Goal: Information Seeking & Learning: Learn about a topic

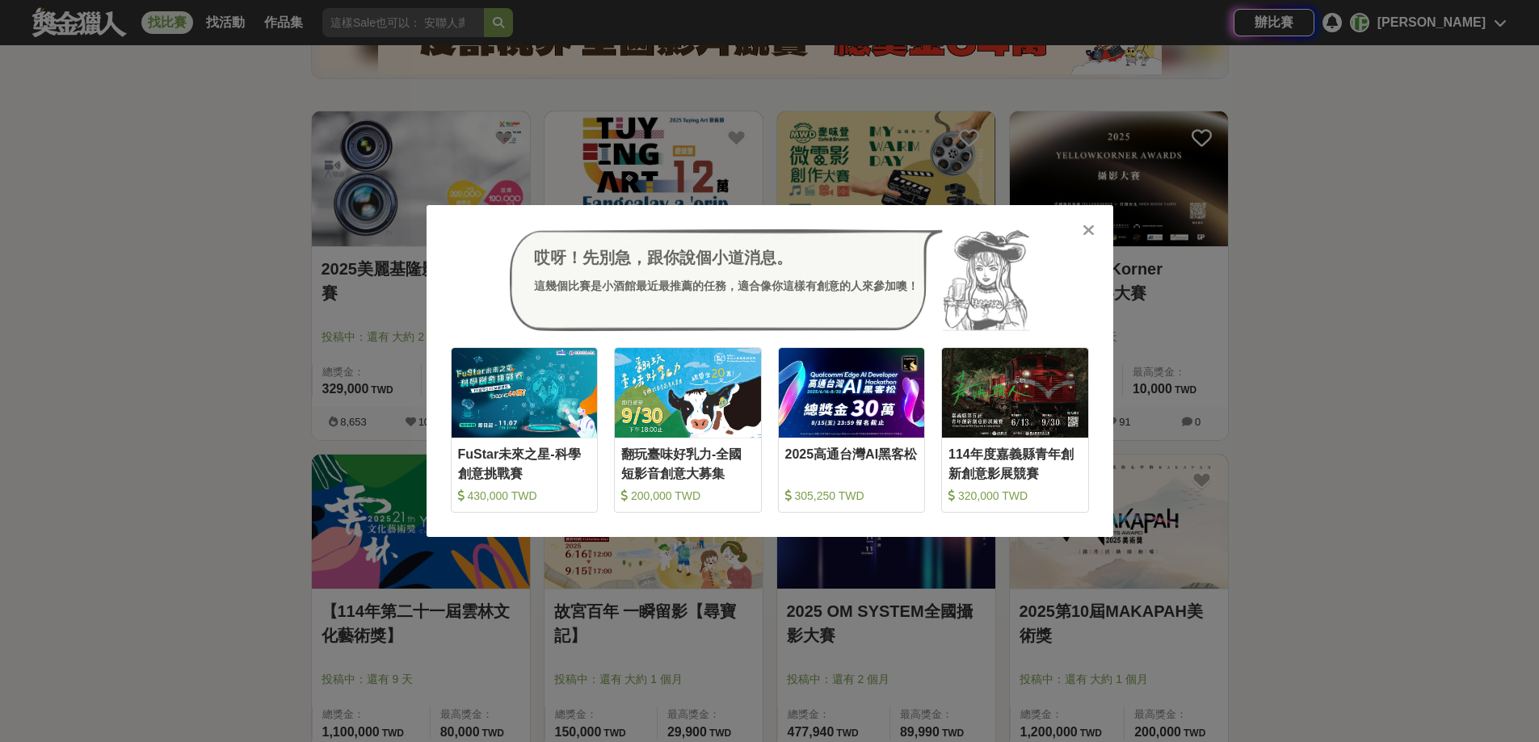
click at [1088, 233] on icon at bounding box center [1088, 230] width 12 height 16
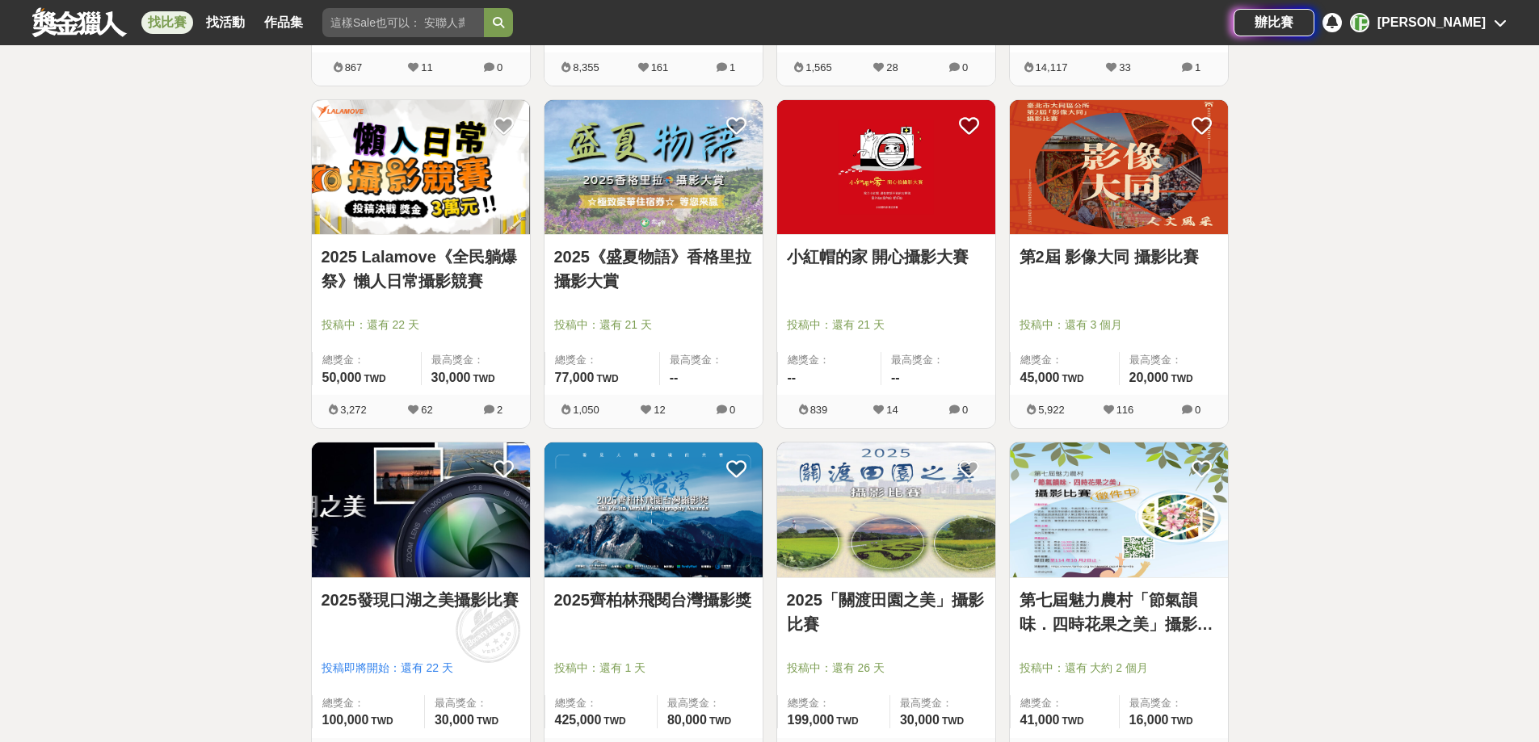
scroll to position [1858, 0]
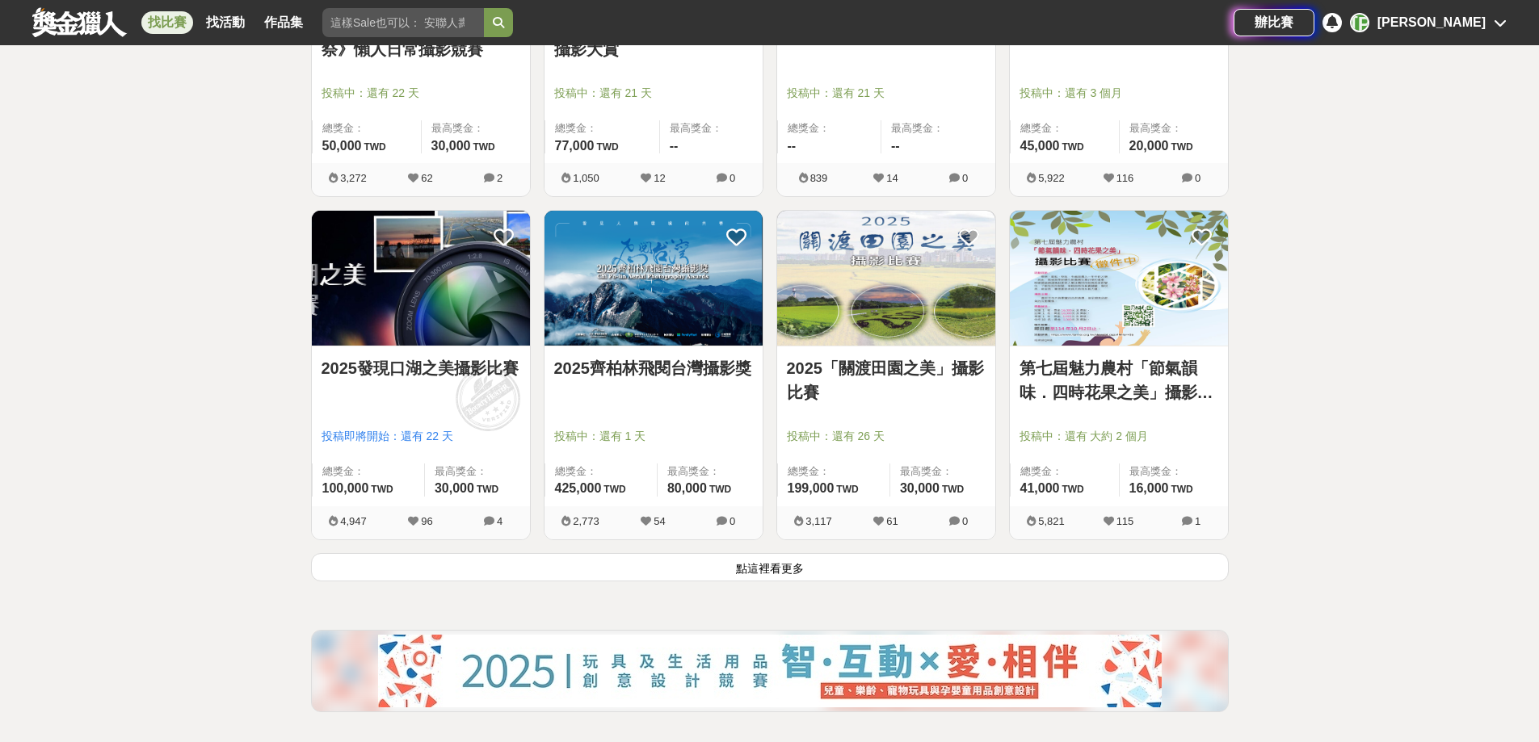
click at [774, 574] on button "點這裡看更多" at bounding box center [770, 567] width 918 height 28
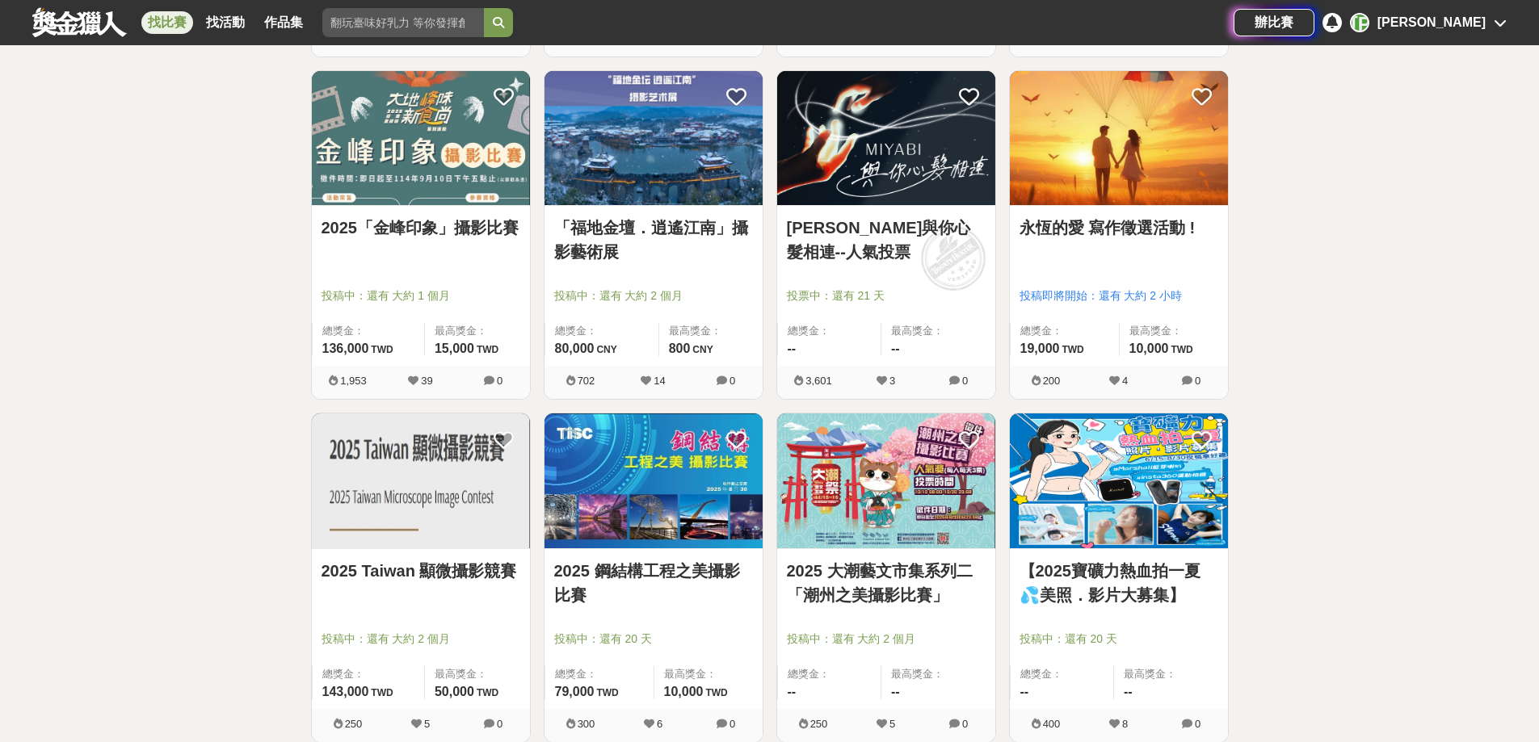
scroll to position [3531, 0]
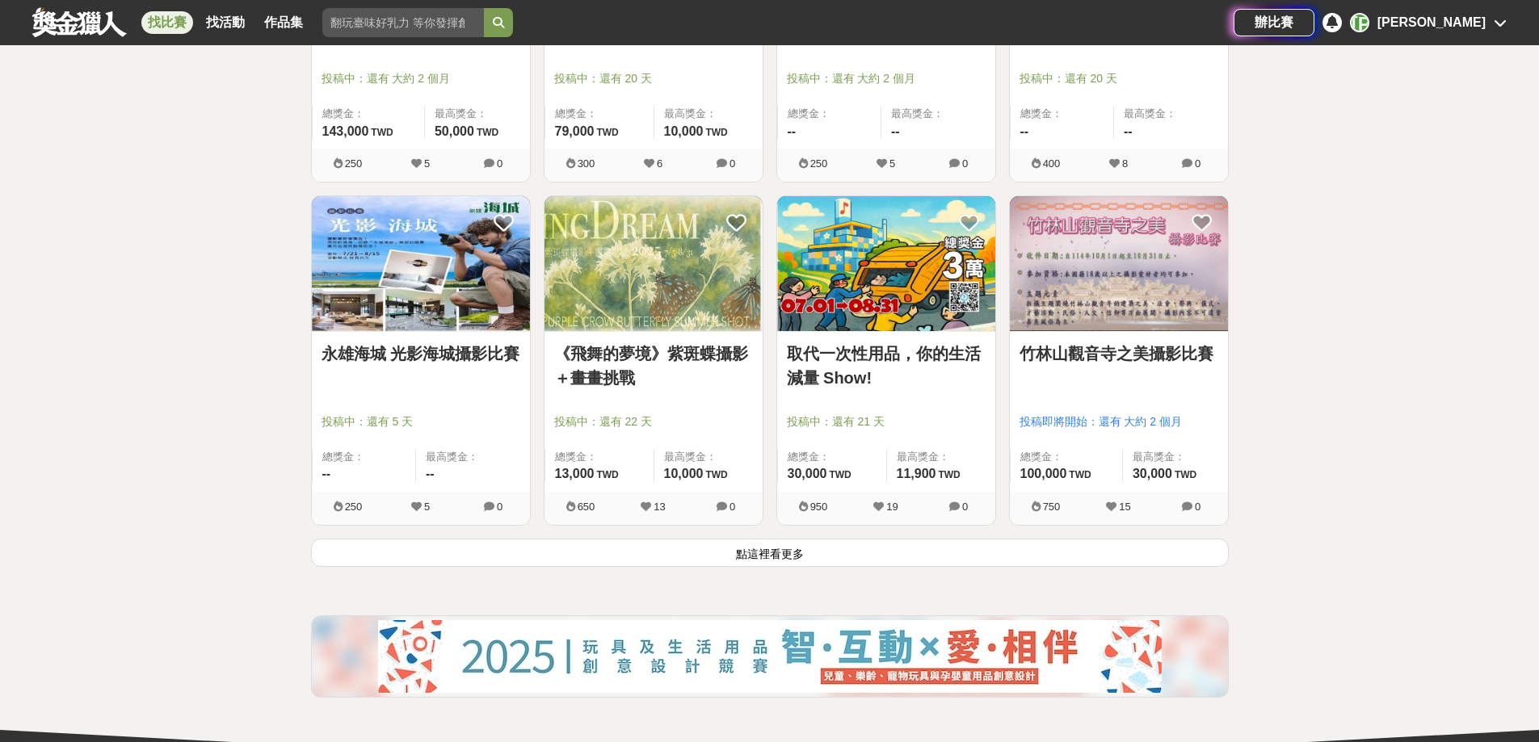
scroll to position [3935, 0]
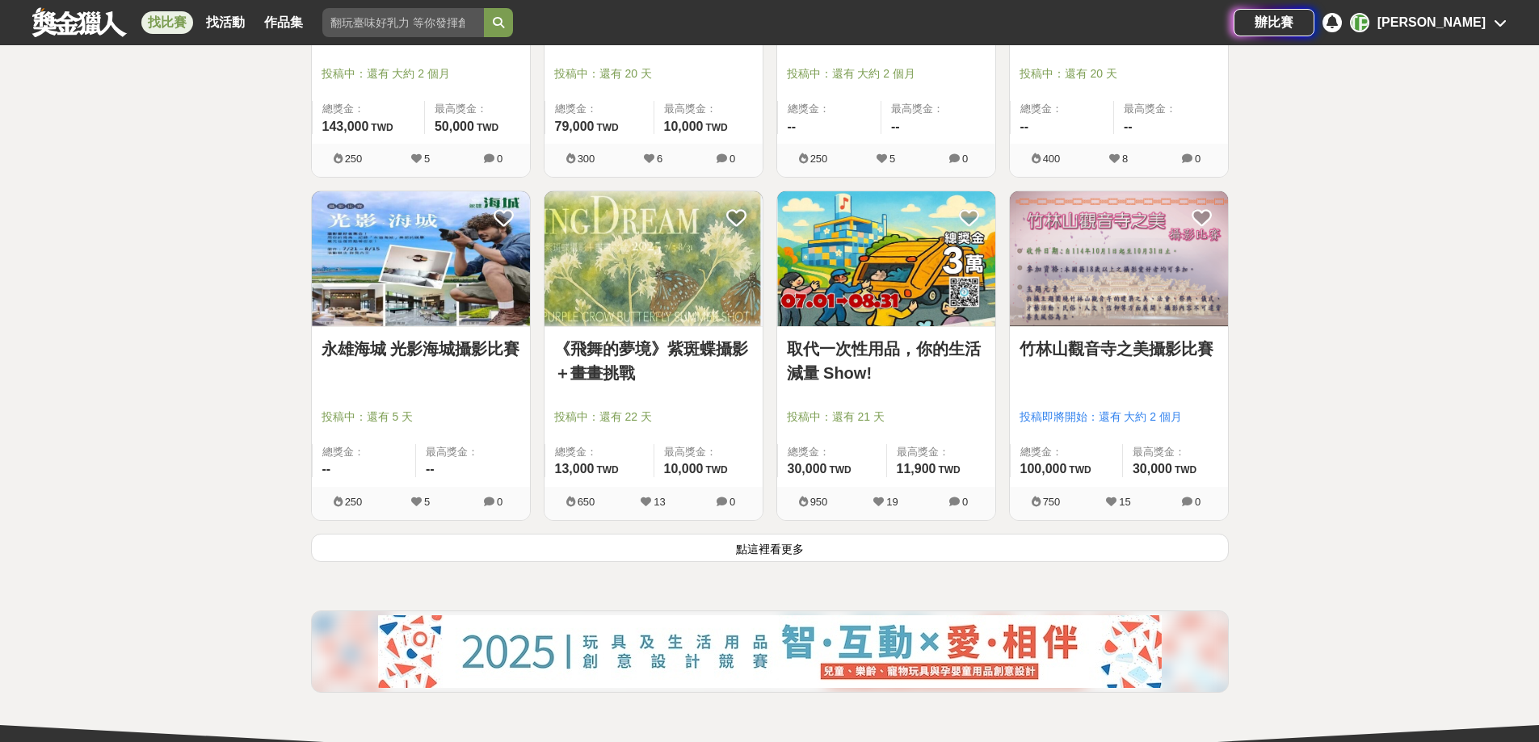
click at [832, 553] on button "點這裡看更多" at bounding box center [770, 548] width 918 height 28
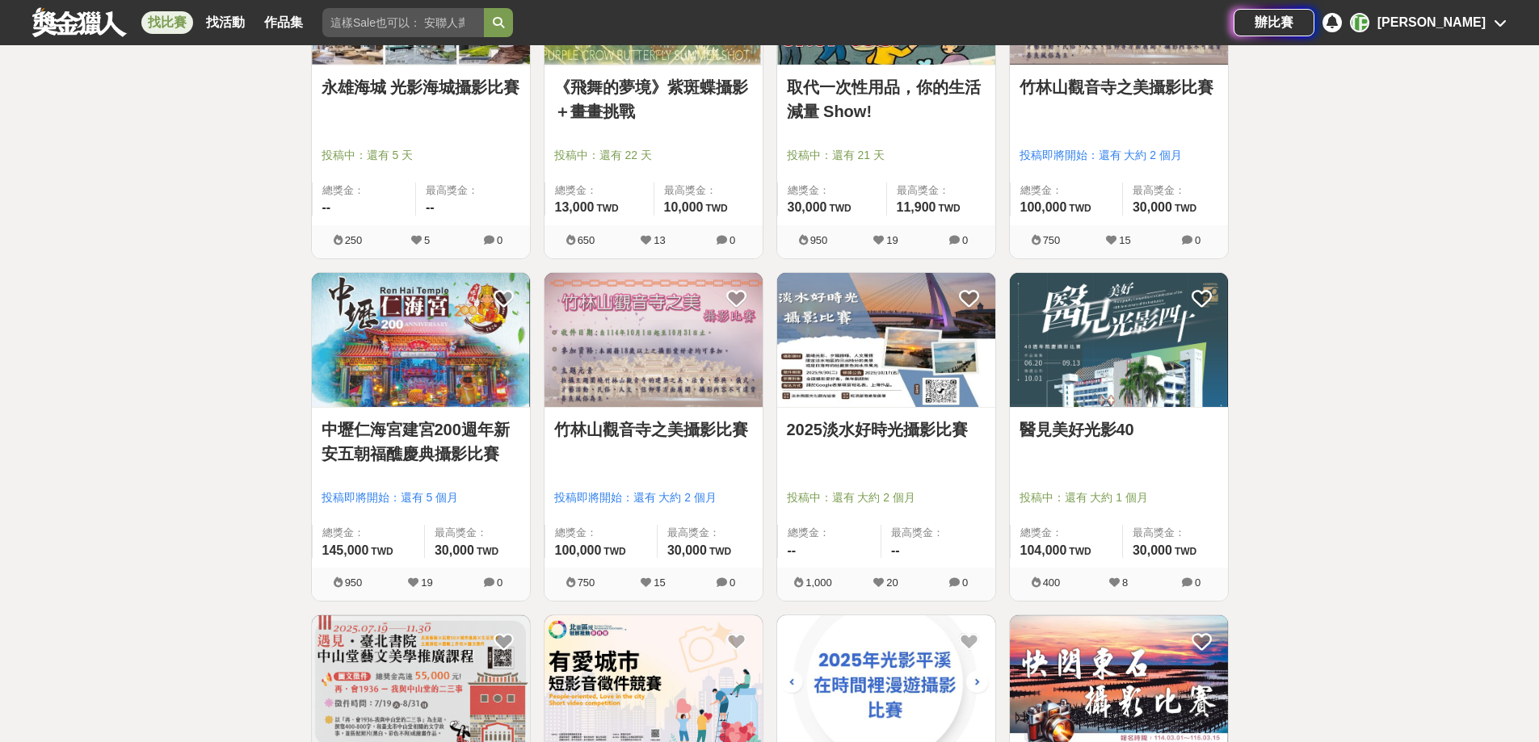
scroll to position [4178, 0]
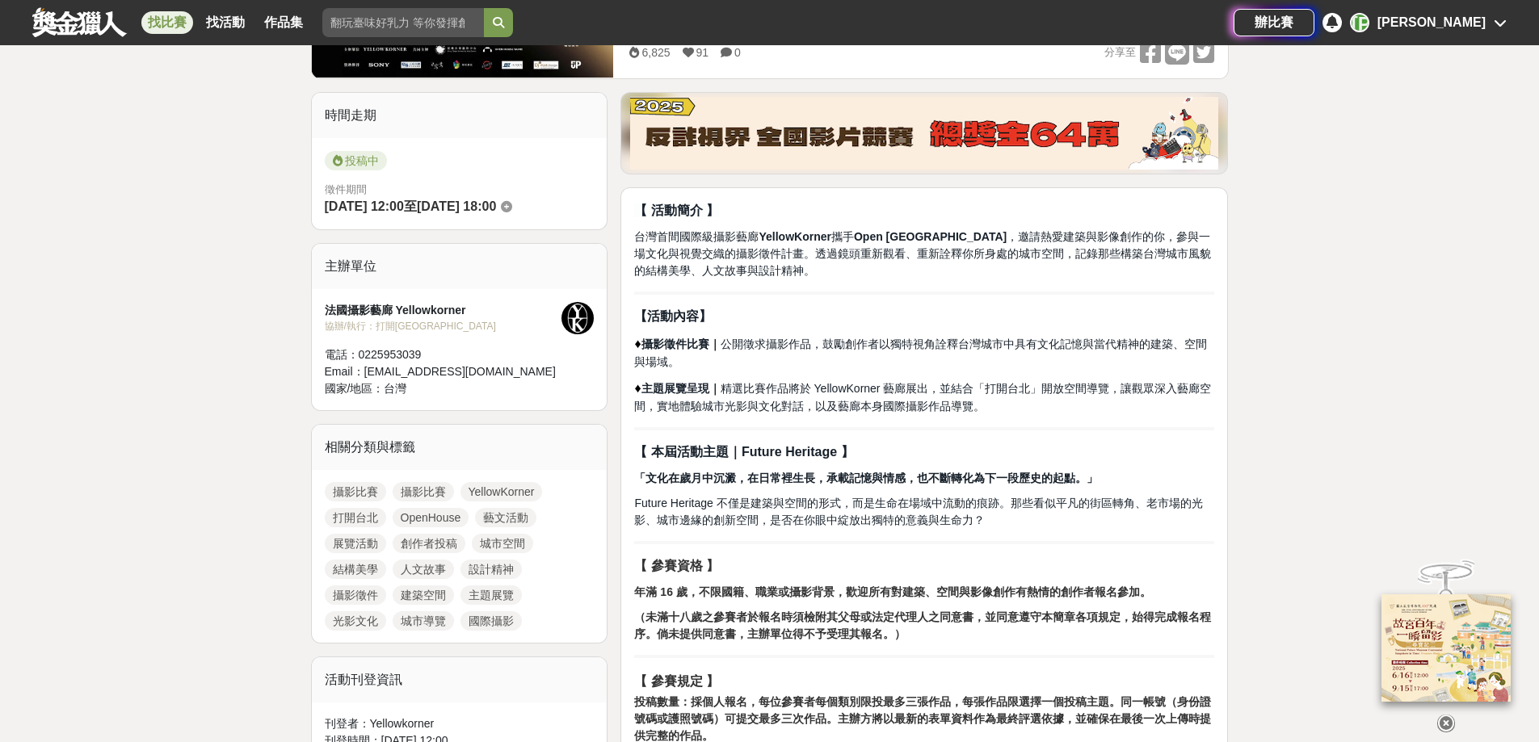
scroll to position [646, 0]
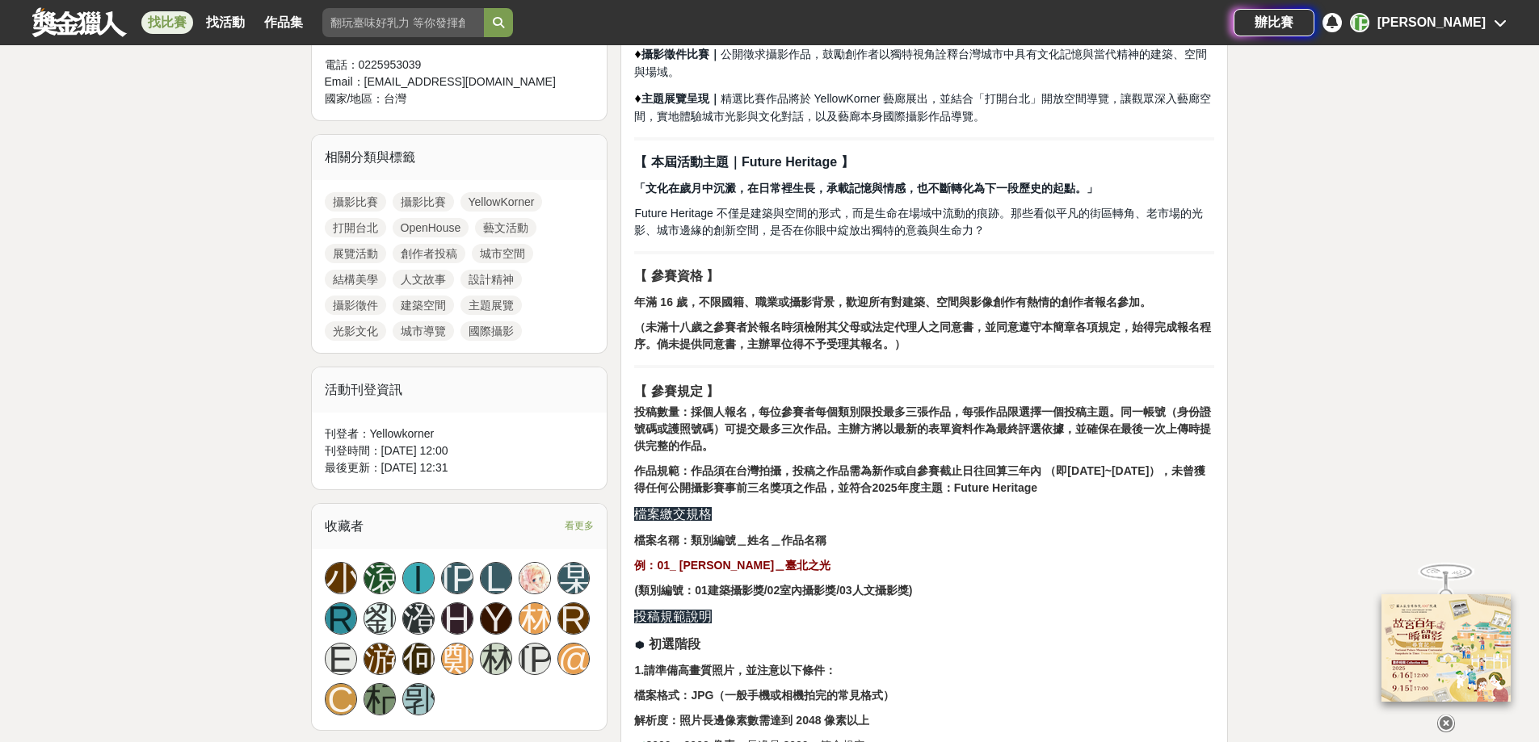
drag, startPoint x: 979, startPoint y: 486, endPoint x: 1069, endPoint y: 489, distance: 89.7
click at [1069, 489] on p "作品規範：作品須在台灣拍攝，投稿之作品需為新作或自參賽截止日往回算三年內 （即2022/8/31~2025/8/31），未曾獲得任何公開攝影賽事前三名獎項之作…" at bounding box center [924, 480] width 580 height 34
copy strong "Future Heritage"
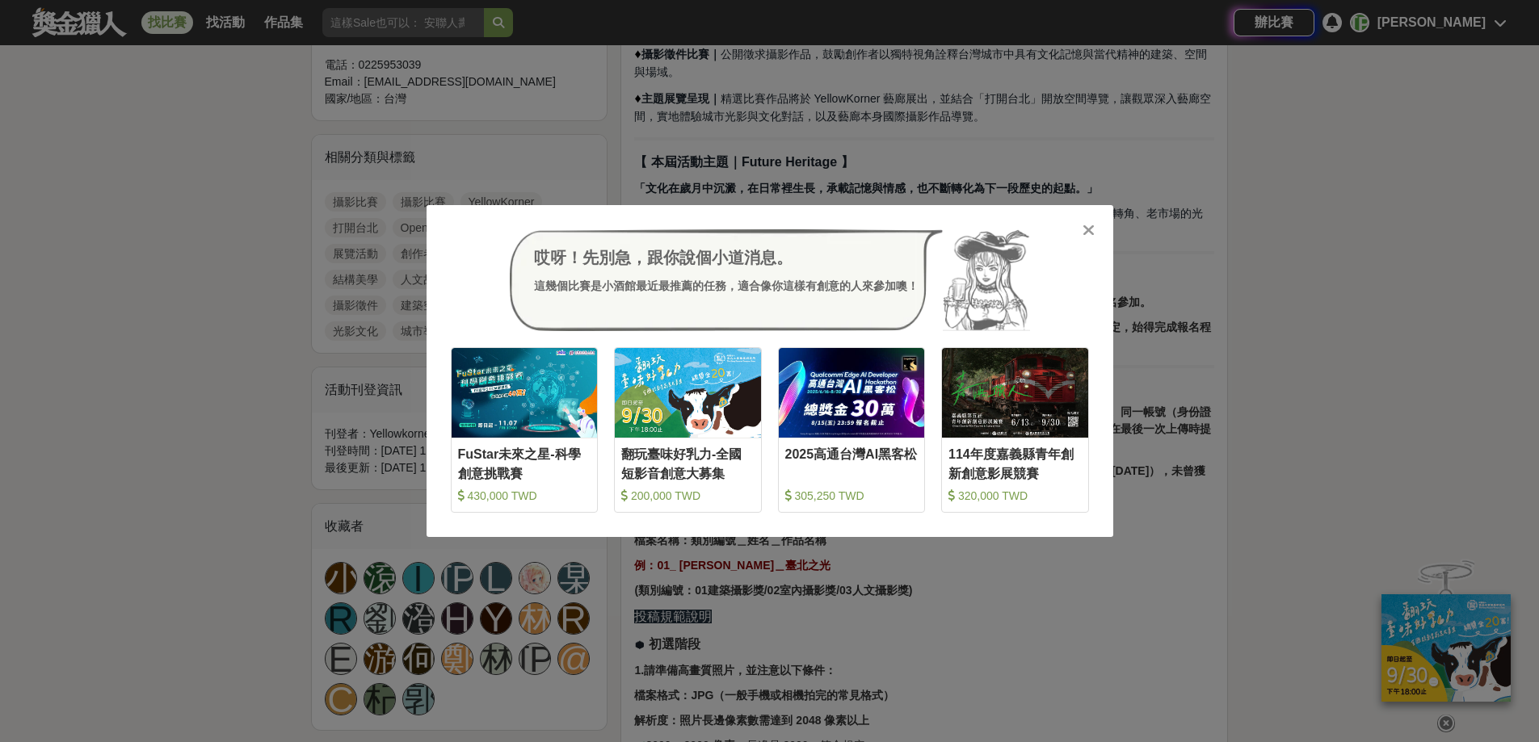
click at [1088, 229] on icon at bounding box center [1088, 230] width 12 height 16
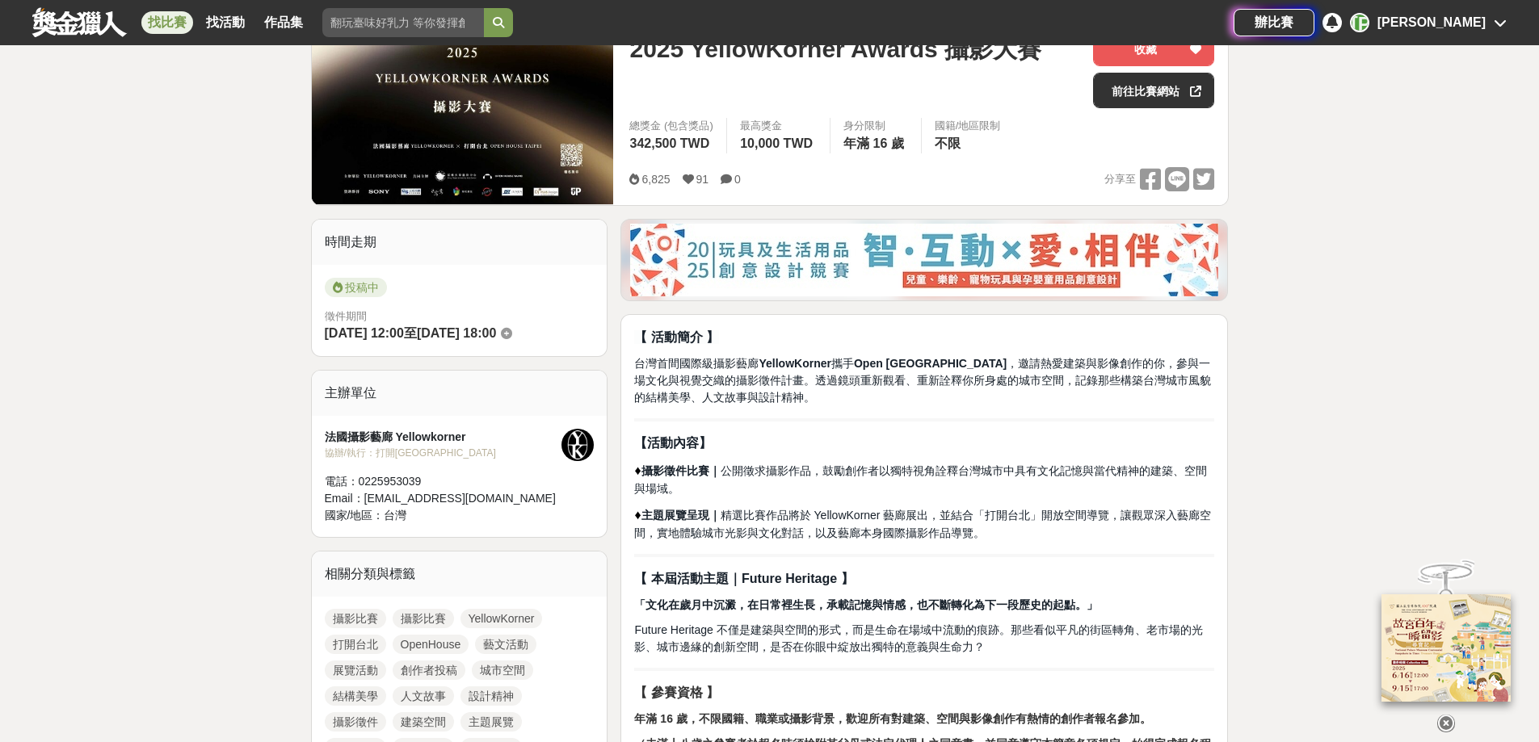
scroll to position [0, 0]
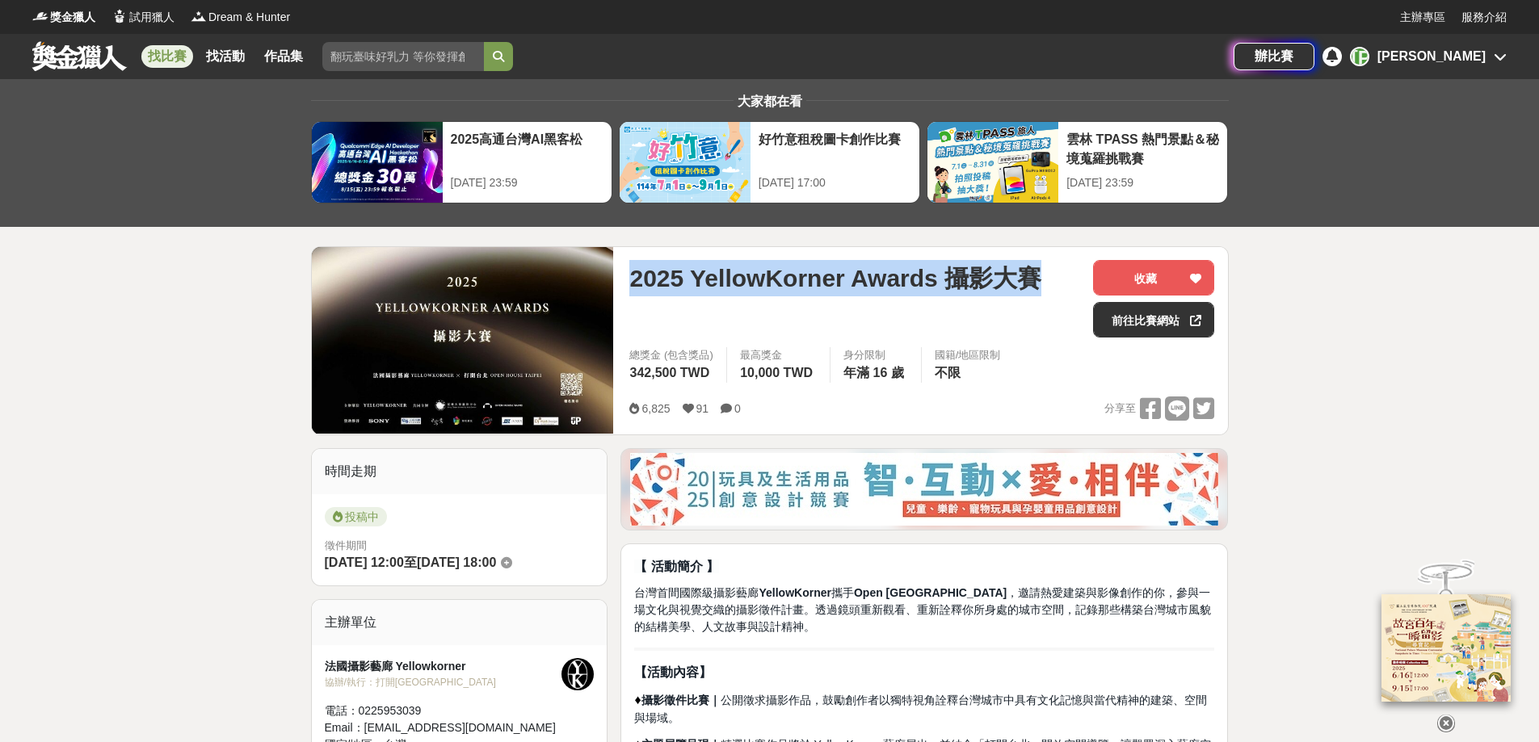
drag, startPoint x: 632, startPoint y: 274, endPoint x: 1052, endPoint y: 279, distance: 419.2
click at [1052, 279] on div "2025 YellowKorner Awards 攝影大賽" at bounding box center [854, 278] width 451 height 36
copy span "2025 YellowKorner Awards 攝影大賽"
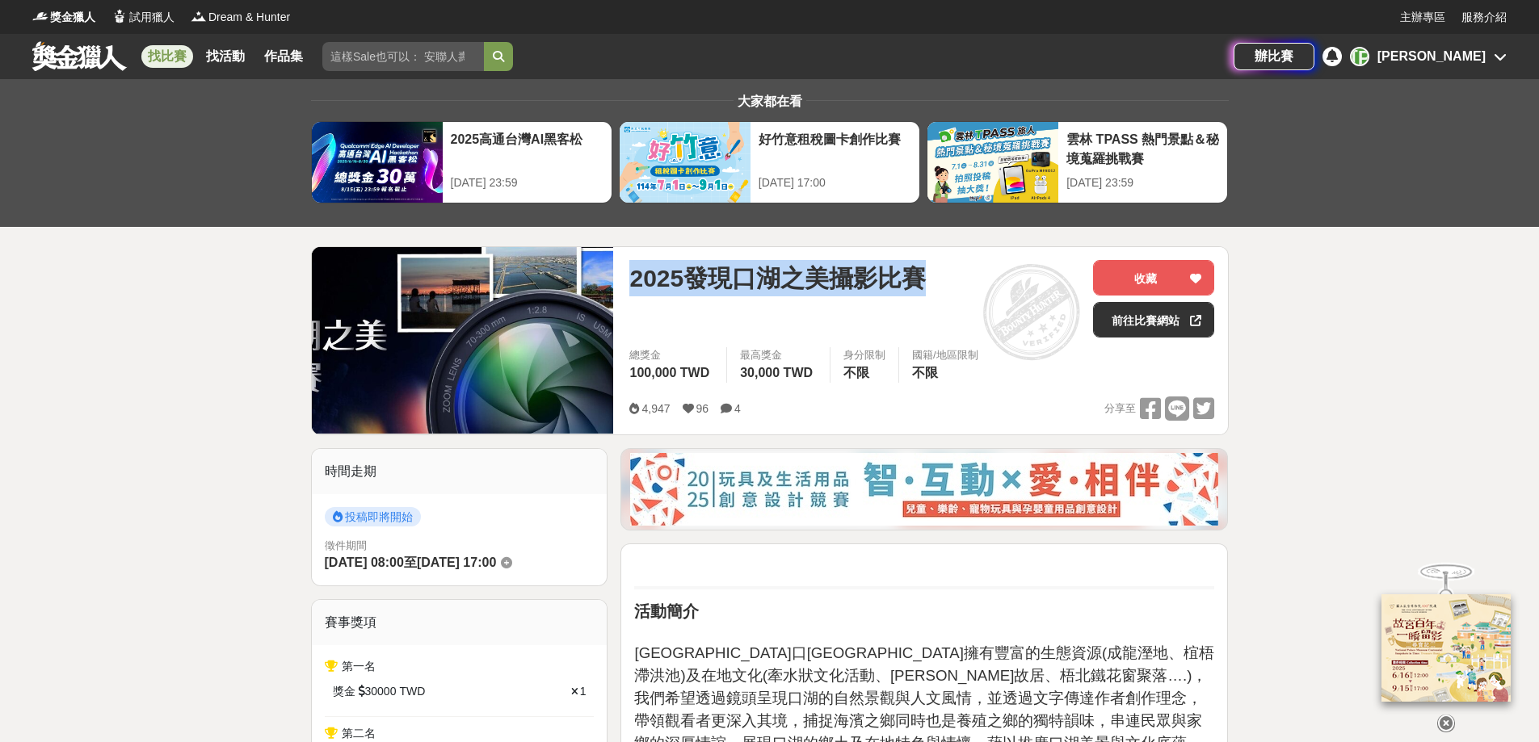
drag, startPoint x: 632, startPoint y: 279, endPoint x: 926, endPoint y: 289, distance: 294.2
click at [926, 289] on span "2025發現口湖之美攝影比賽" at bounding box center [777, 278] width 296 height 36
copy span "2025發現口湖之美攝影比賽"
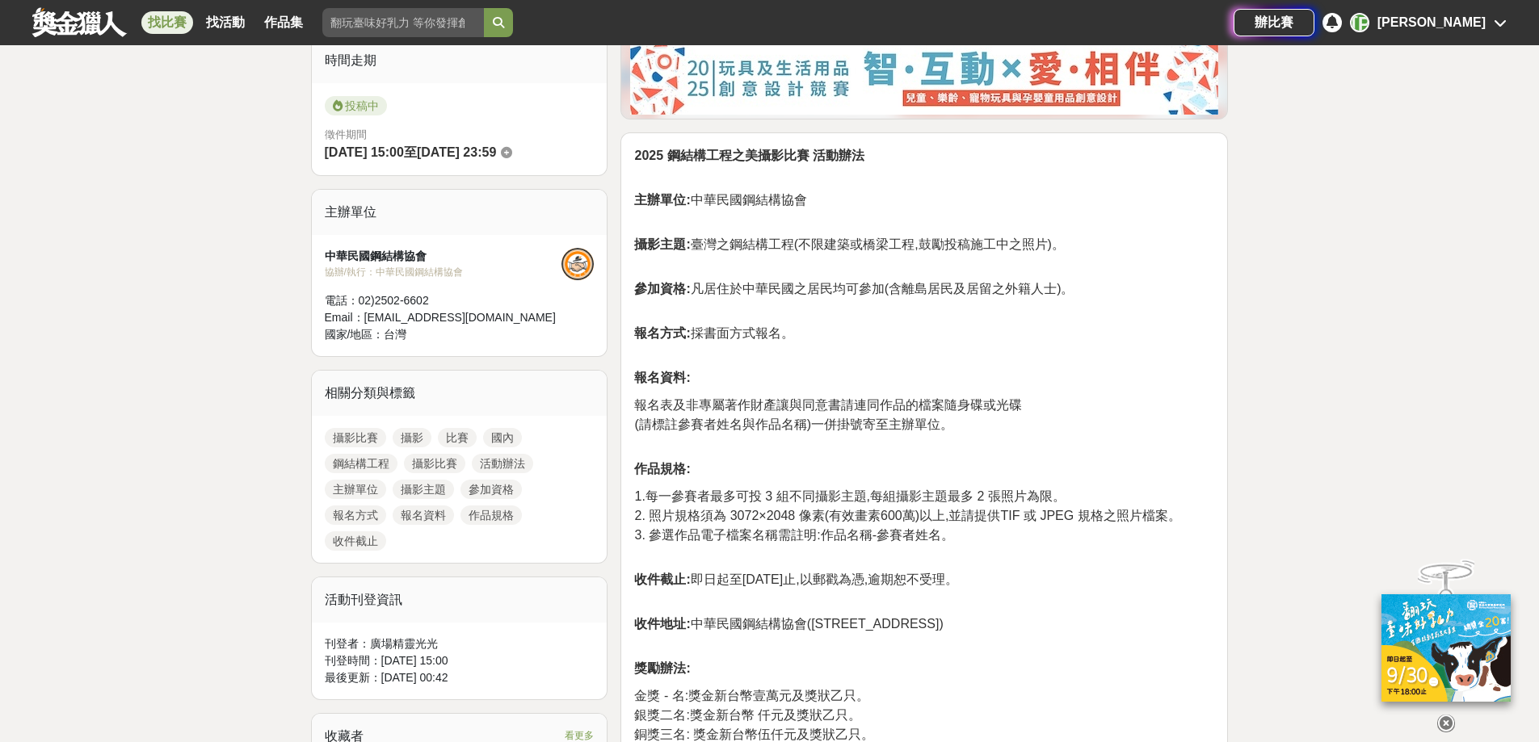
scroll to position [162, 0]
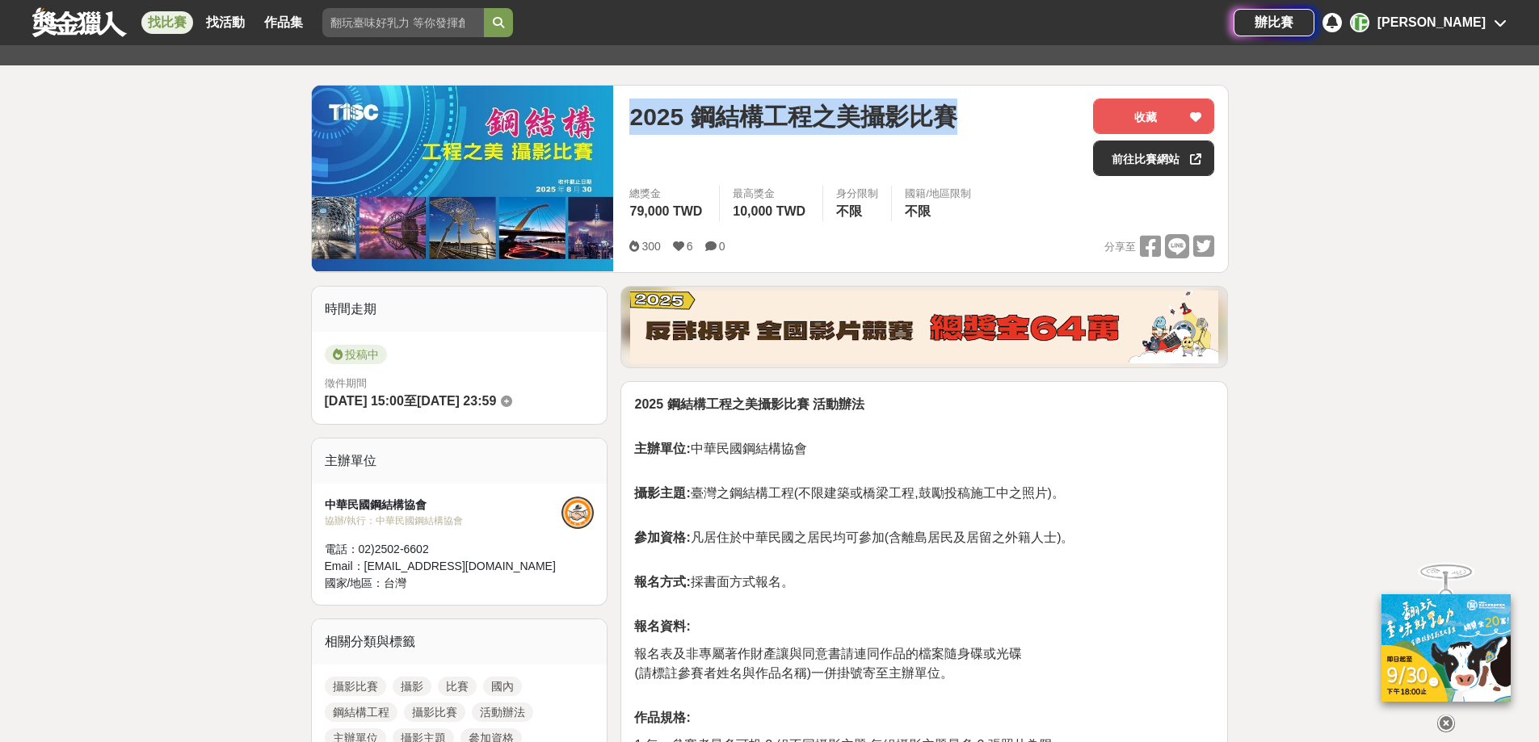
drag, startPoint x: 635, startPoint y: 109, endPoint x: 972, endPoint y: 116, distance: 336.9
click at [972, 116] on div "2025 鋼結構工程之美攝影比賽" at bounding box center [854, 117] width 451 height 36
copy span "2025 鋼結構工程之美攝影比賽"
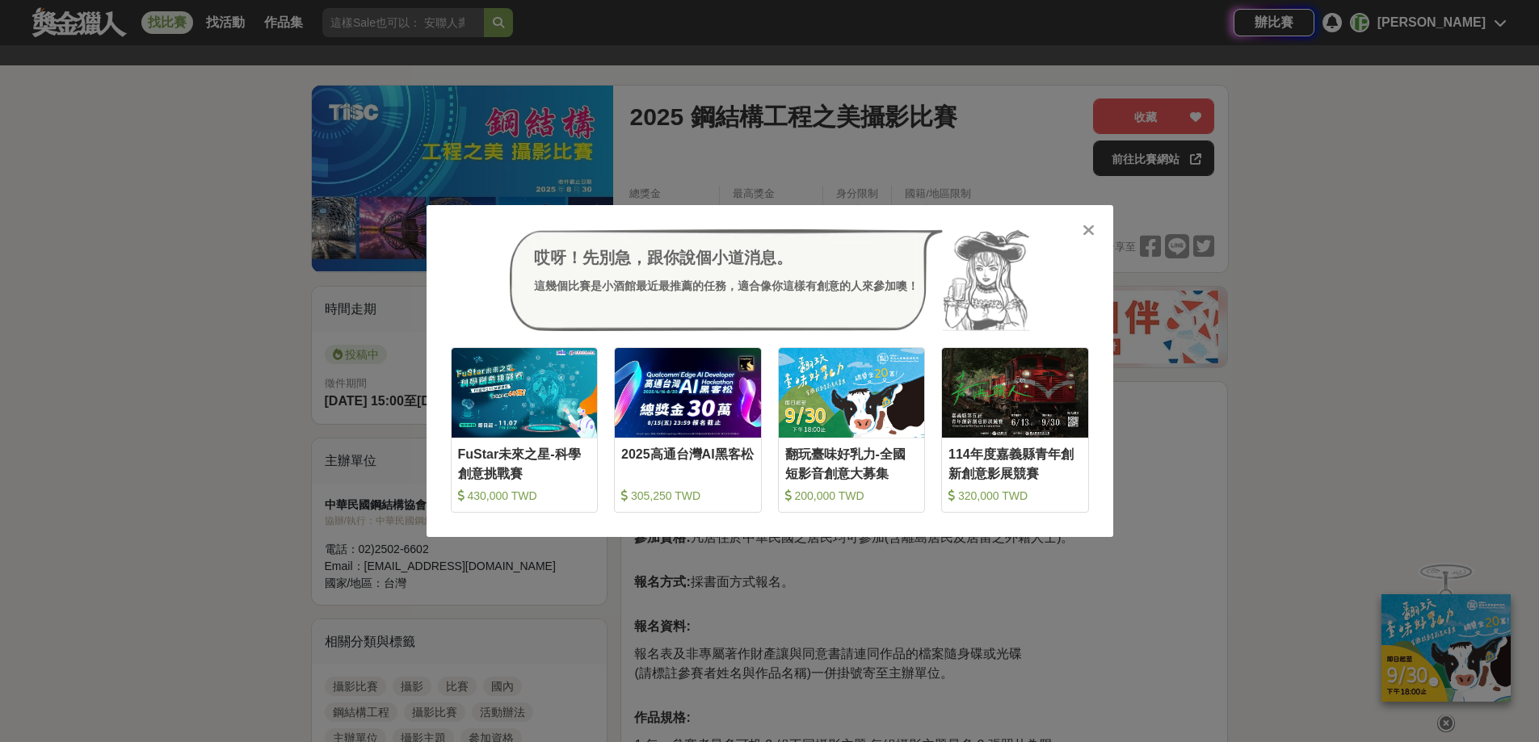
click at [1089, 229] on icon at bounding box center [1088, 230] width 12 height 16
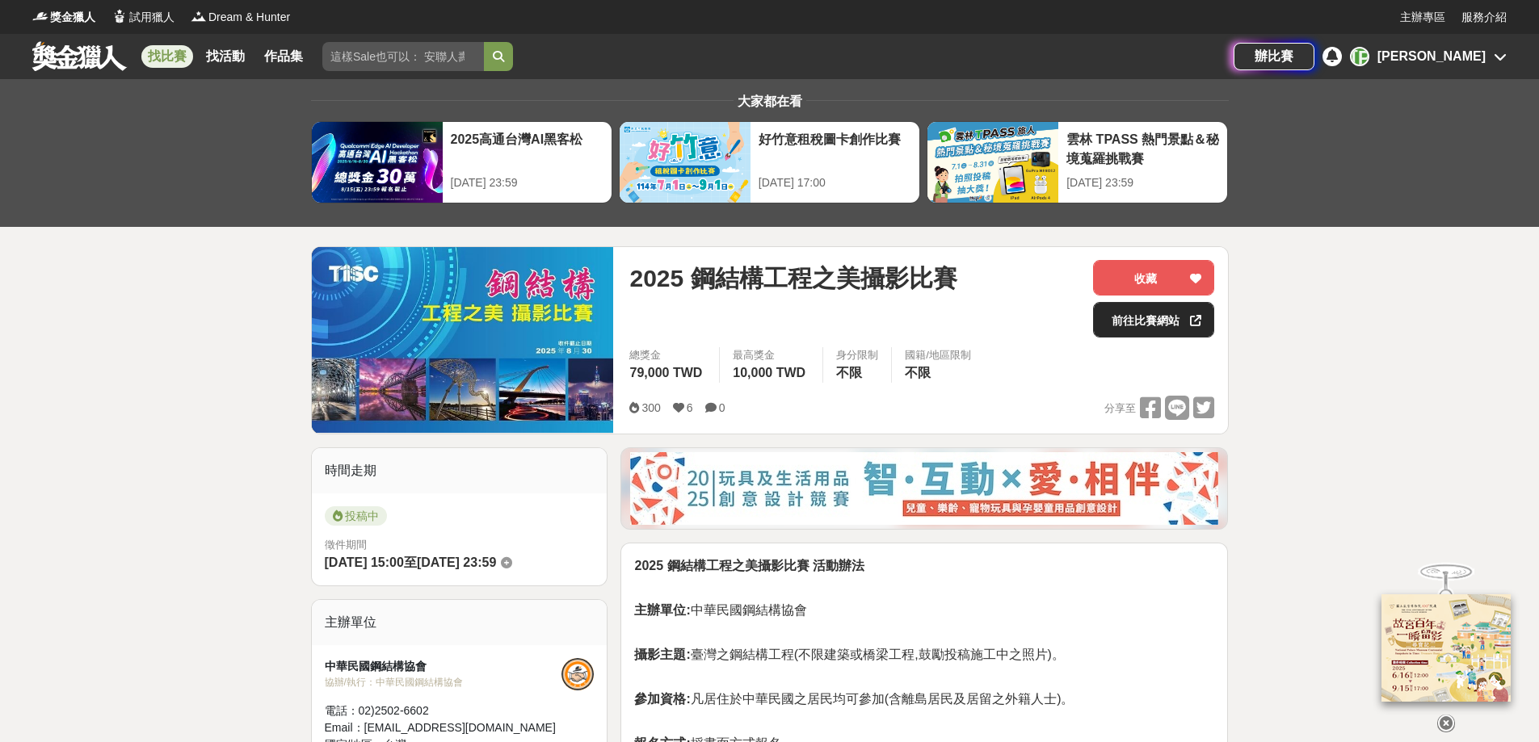
click at [1162, 309] on link "前往比賽網站" at bounding box center [1153, 320] width 121 height 36
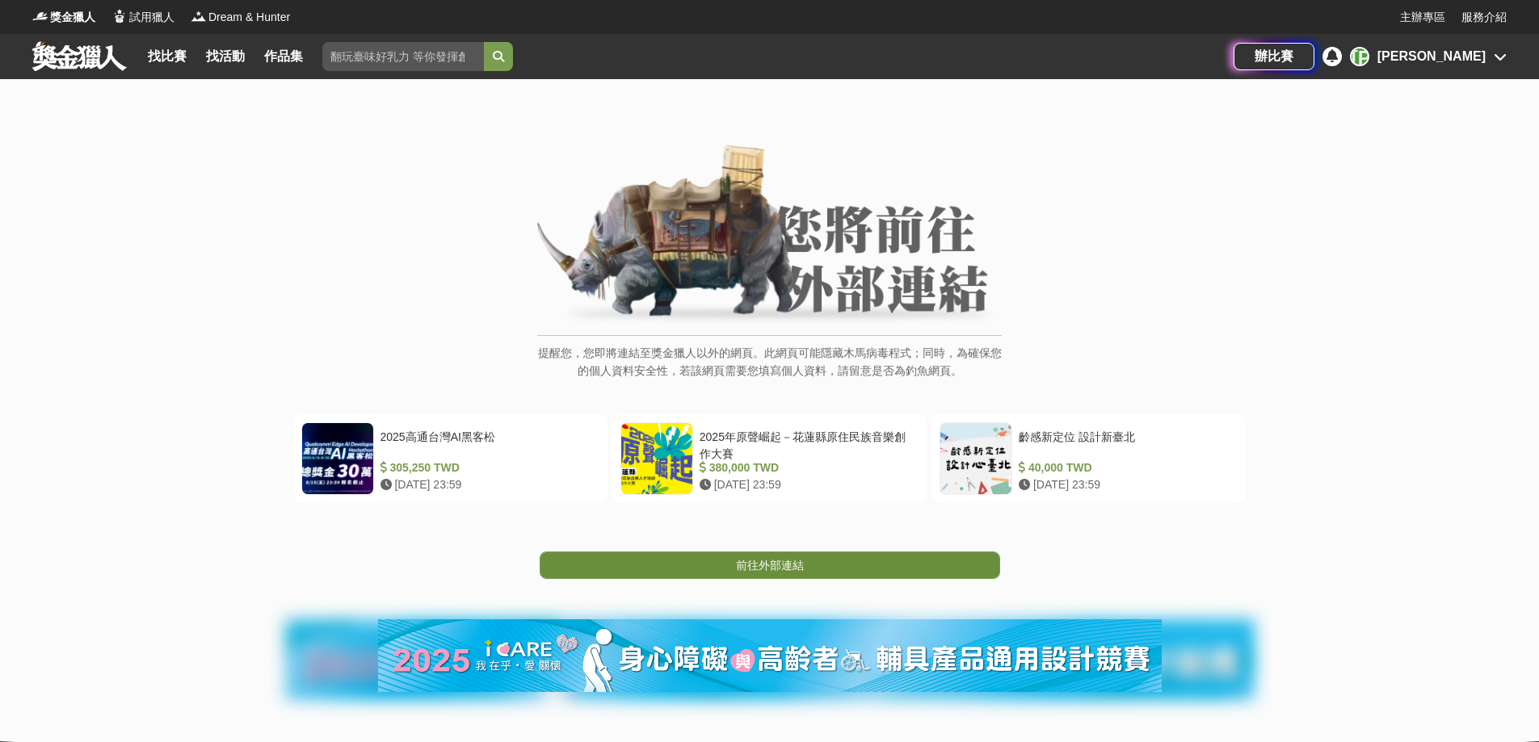
click at [801, 571] on span "前往外部連結" at bounding box center [770, 565] width 68 height 13
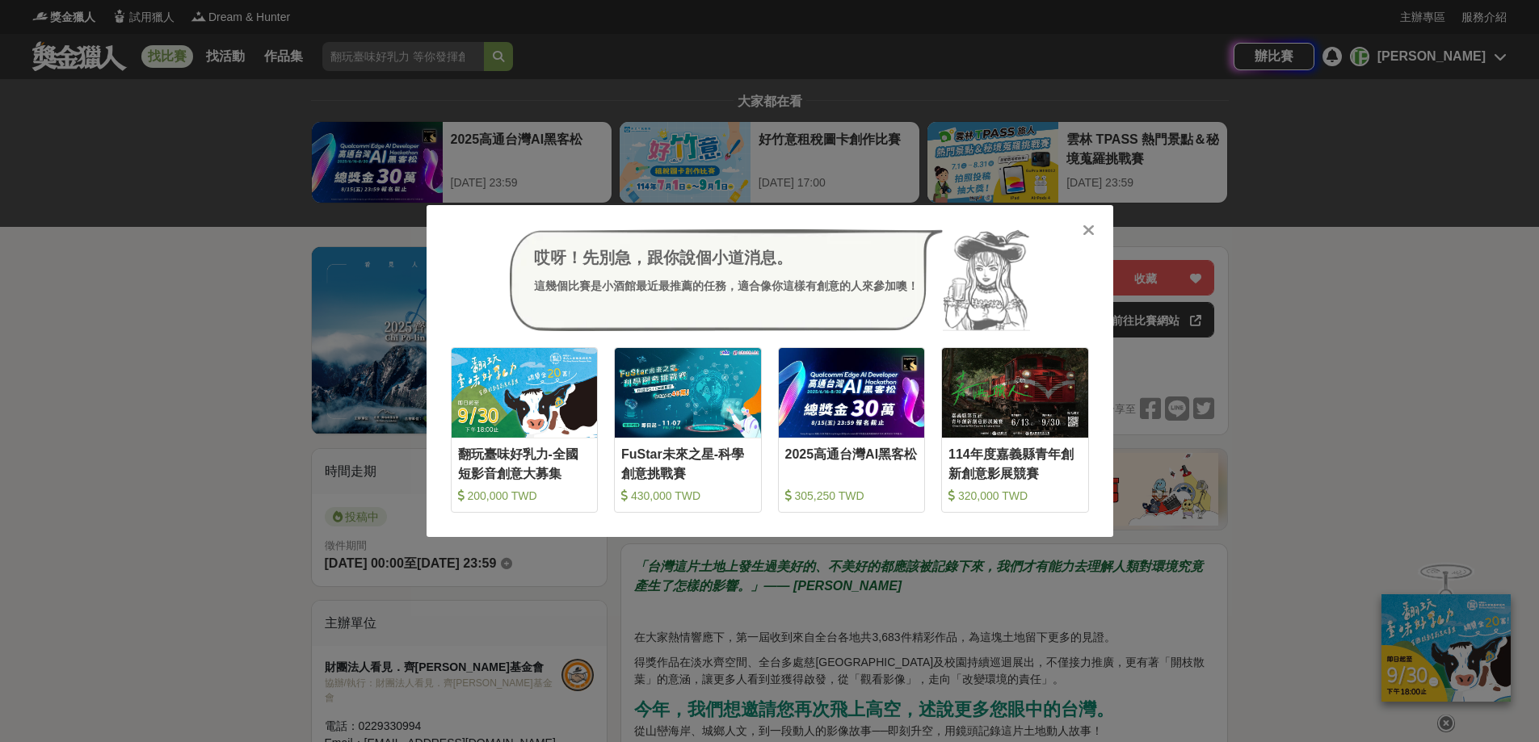
click at [1090, 229] on icon at bounding box center [1088, 230] width 12 height 16
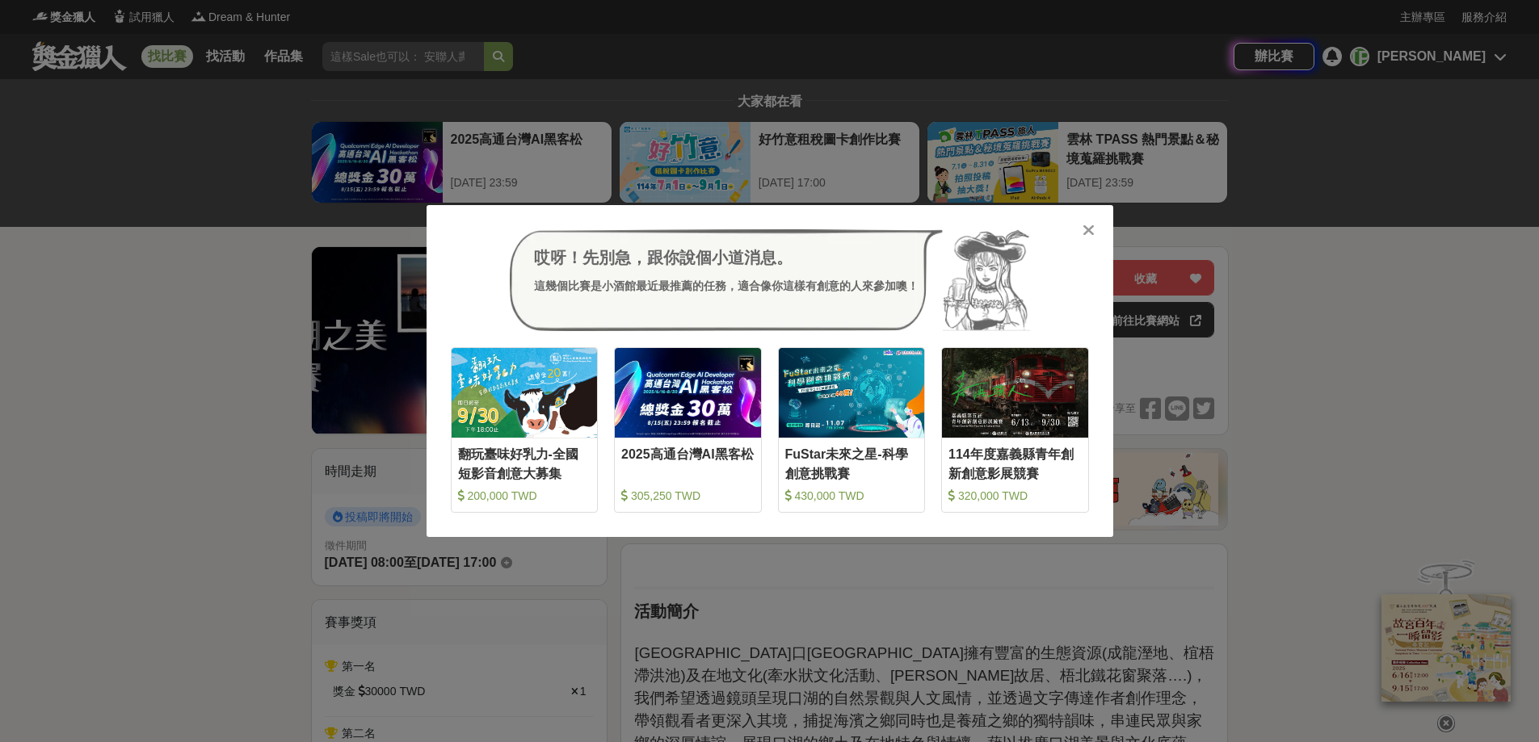
click at [1089, 233] on icon at bounding box center [1088, 230] width 12 height 16
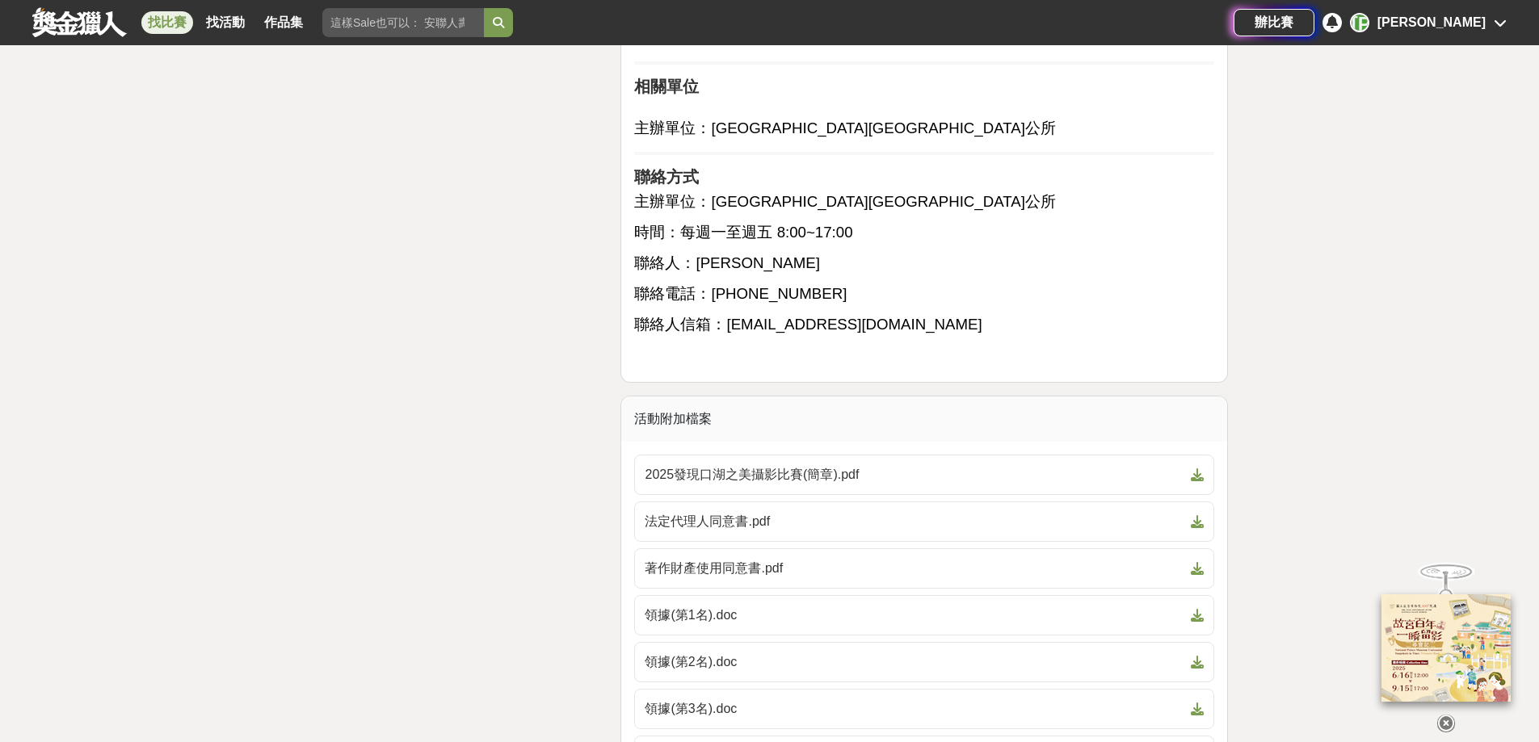
scroll to position [3796, 0]
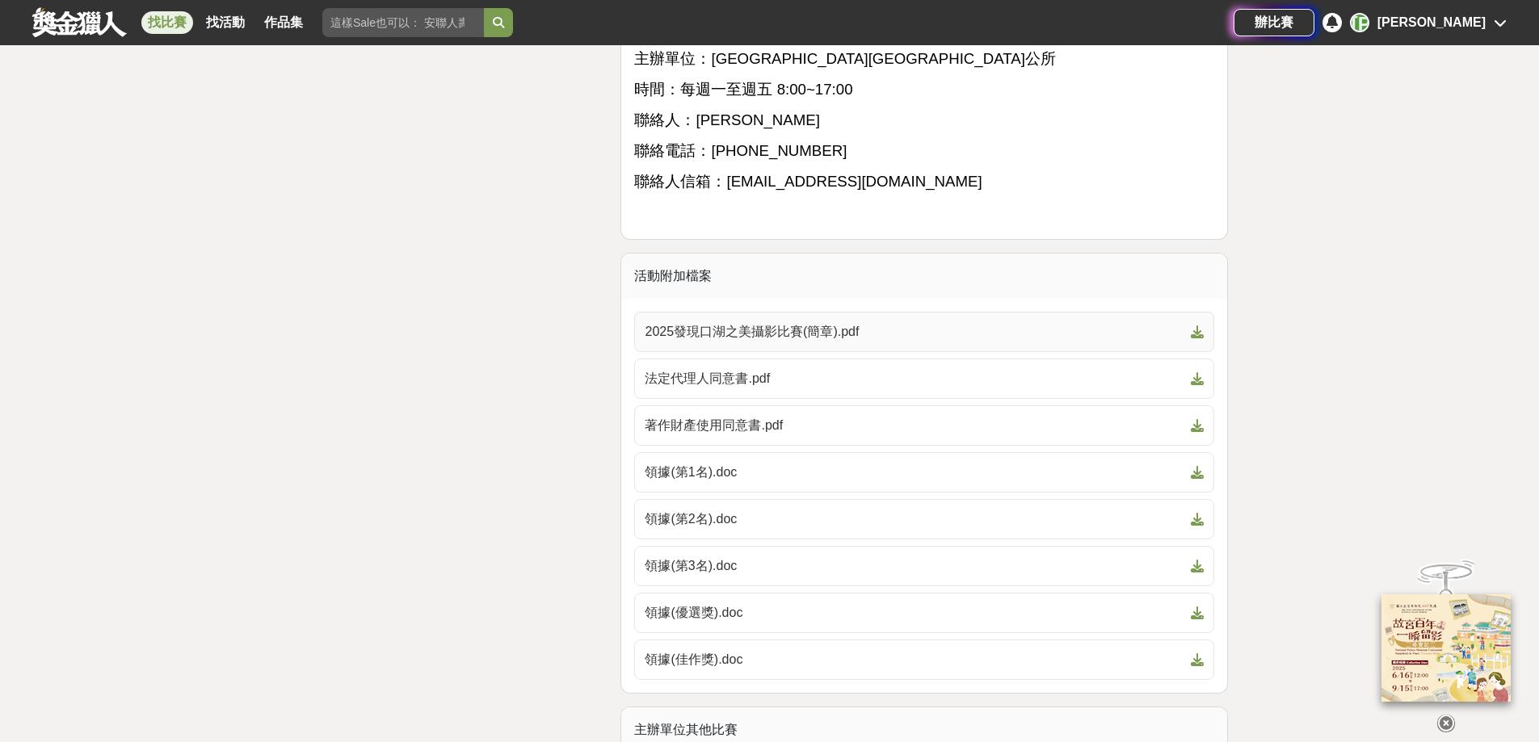
click at [1199, 326] on icon at bounding box center [1197, 332] width 13 height 13
click at [1201, 419] on icon at bounding box center [1197, 425] width 13 height 13
click at [1192, 466] on icon at bounding box center [1197, 472] width 13 height 13
click at [1195, 513] on icon at bounding box center [1197, 519] width 13 height 13
click at [1197, 560] on icon at bounding box center [1197, 566] width 13 height 13
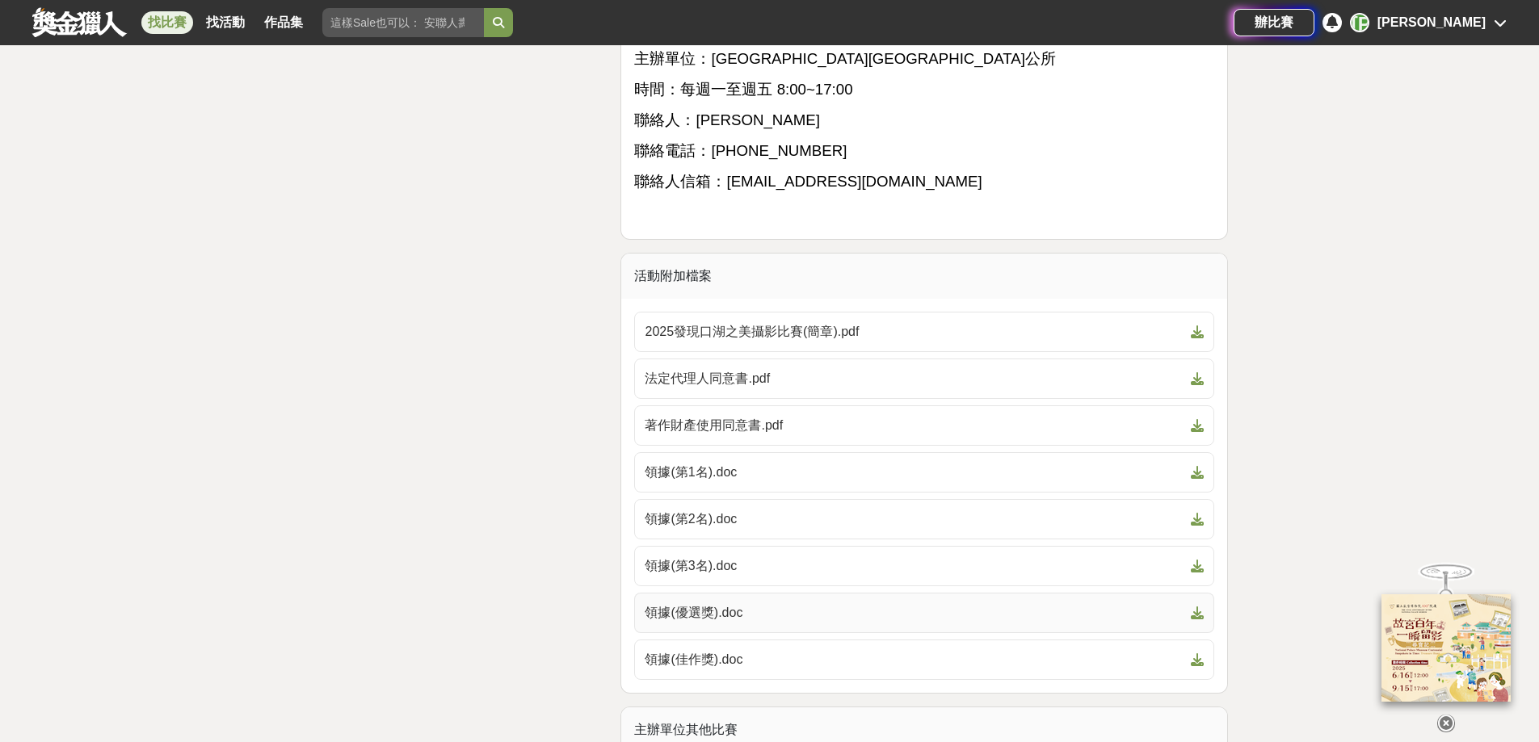
click at [1198, 607] on icon at bounding box center [1197, 613] width 13 height 13
click at [1191, 653] on icon at bounding box center [1197, 659] width 13 height 13
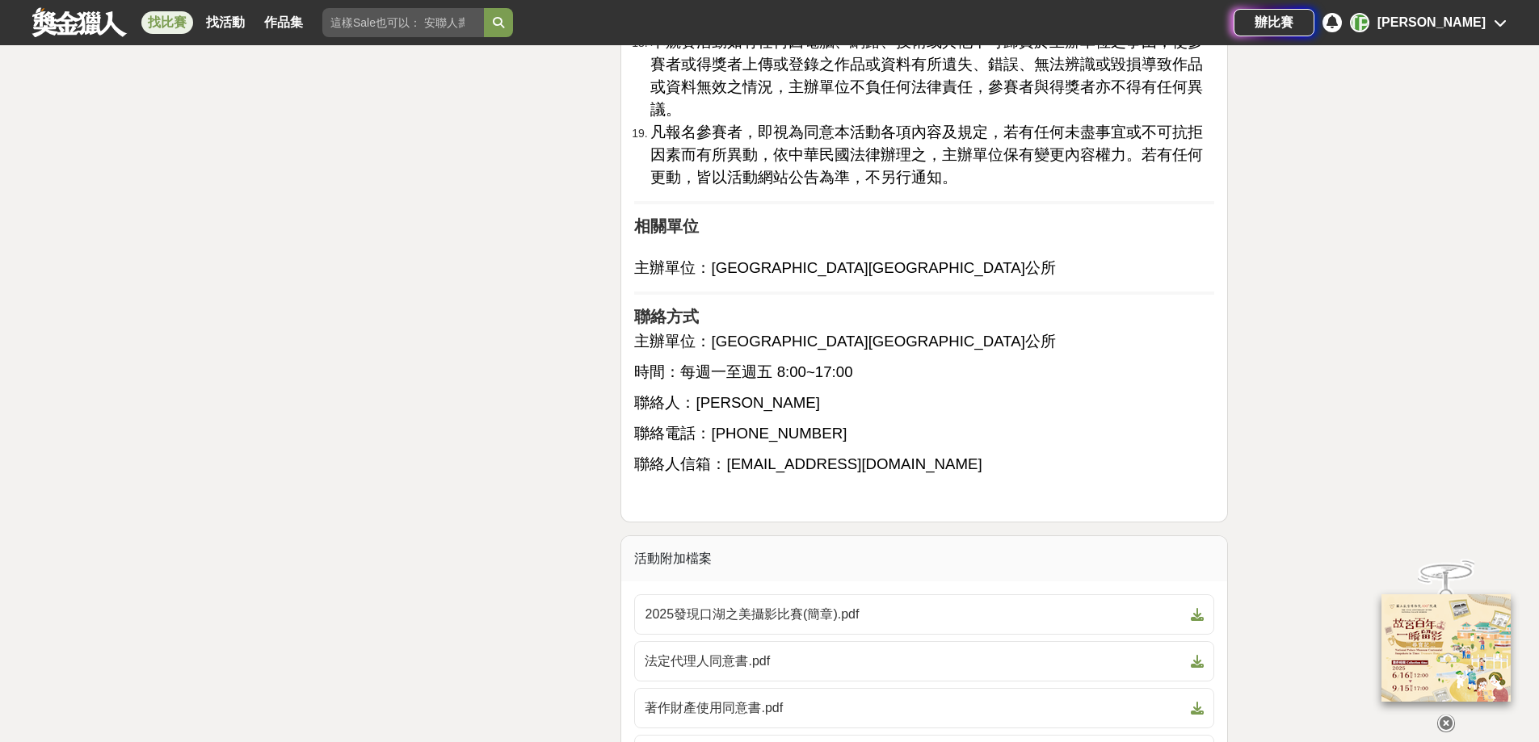
scroll to position [3312, 0]
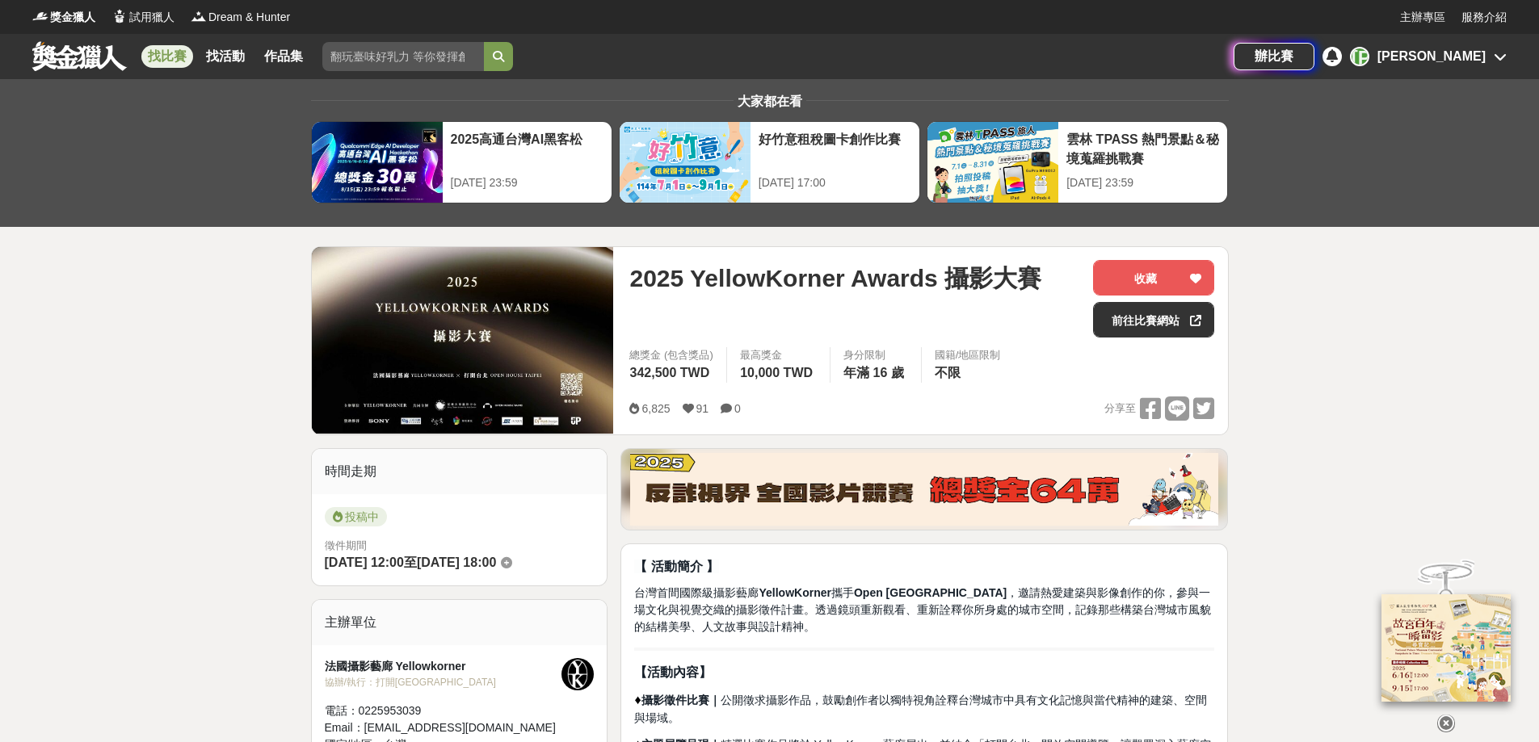
click at [1135, 323] on link "前往比賽網站" at bounding box center [1153, 320] width 121 height 36
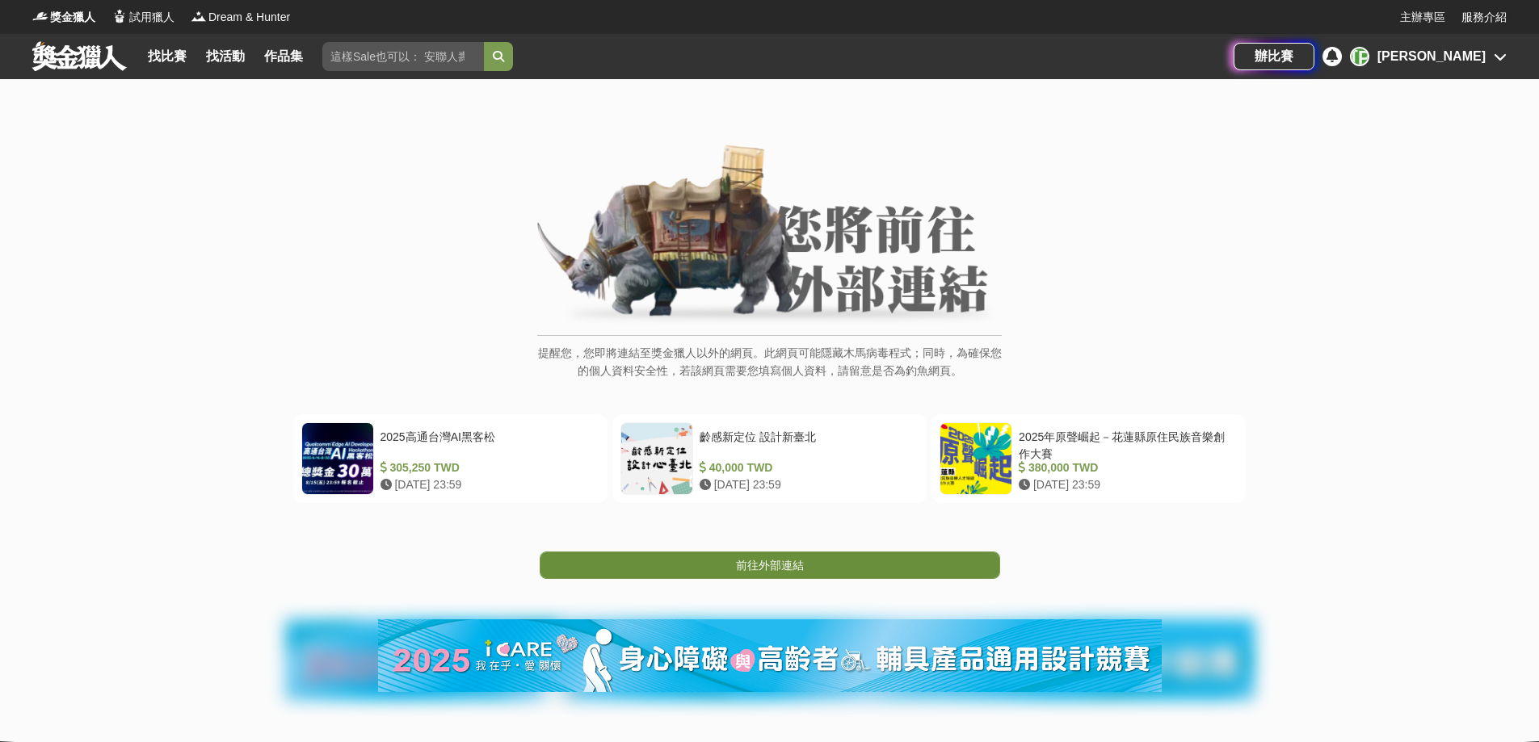
click at [791, 565] on span "前往外部連結" at bounding box center [770, 565] width 68 height 13
